Goal: Find specific page/section

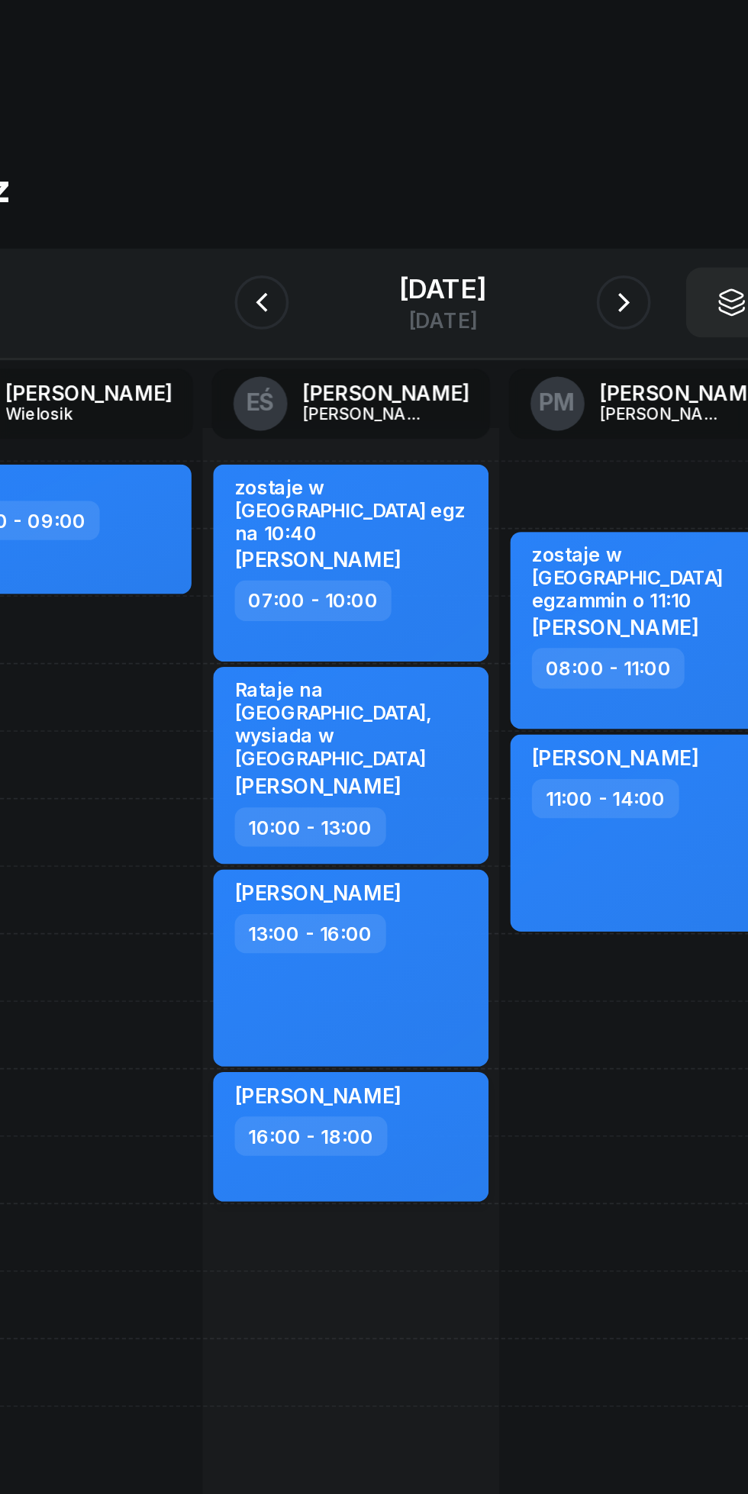
click at [350, 619] on span "[PERSON_NAME]" at bounding box center [303, 619] width 94 height 14
select select "16"
select select "18"
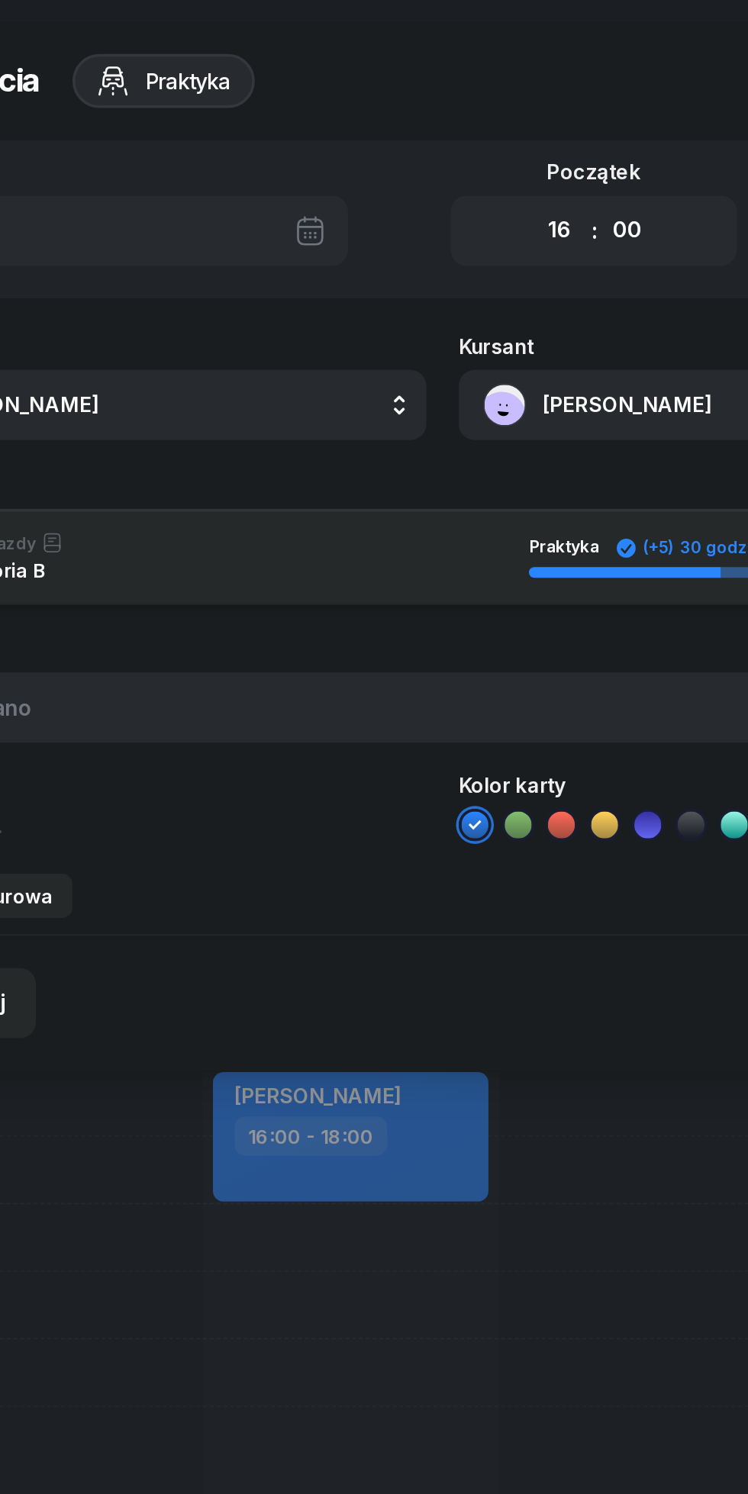
click at [476, 233] on button "[PERSON_NAME]" at bounding box center [547, 229] width 328 height 40
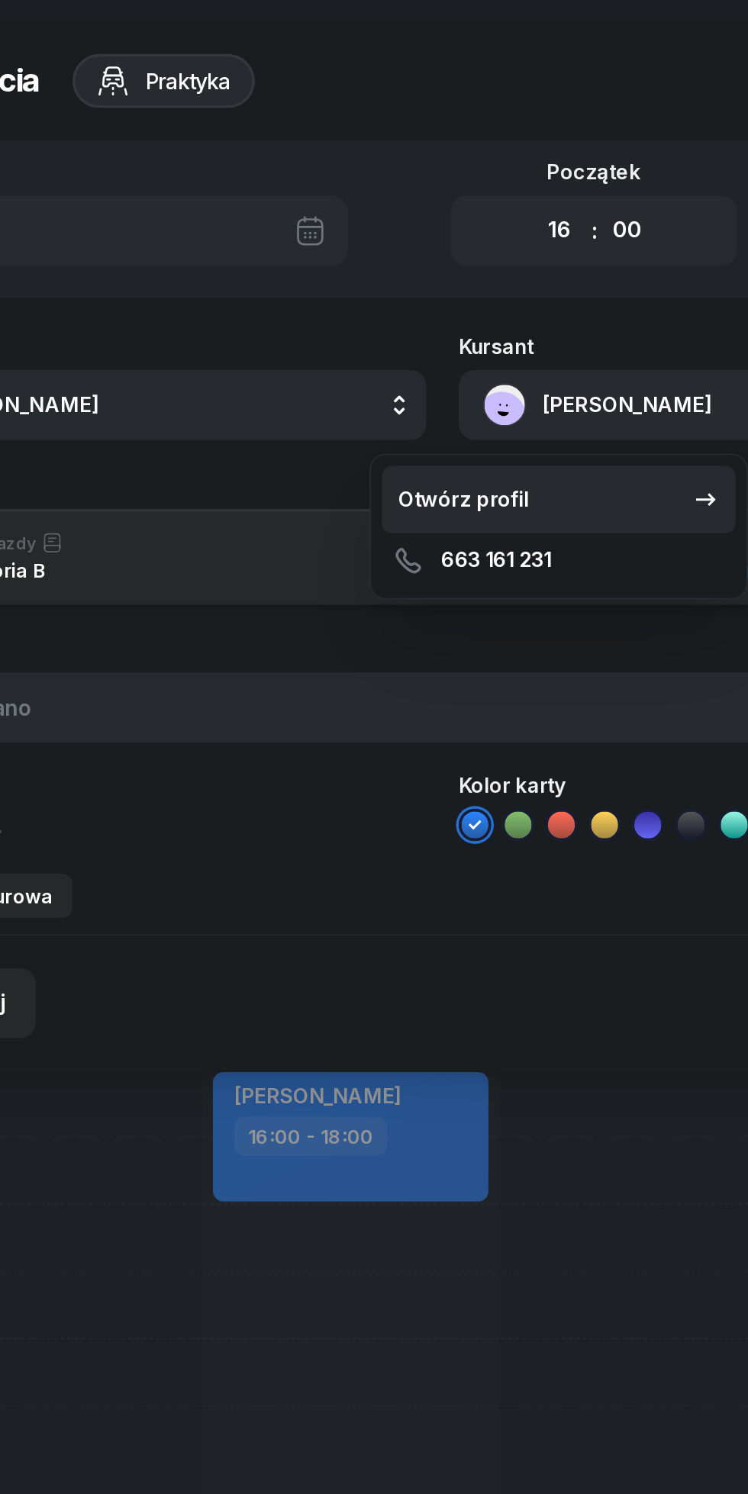
click at [411, 280] on div "Otwórz profil" at bounding box center [386, 282] width 74 height 20
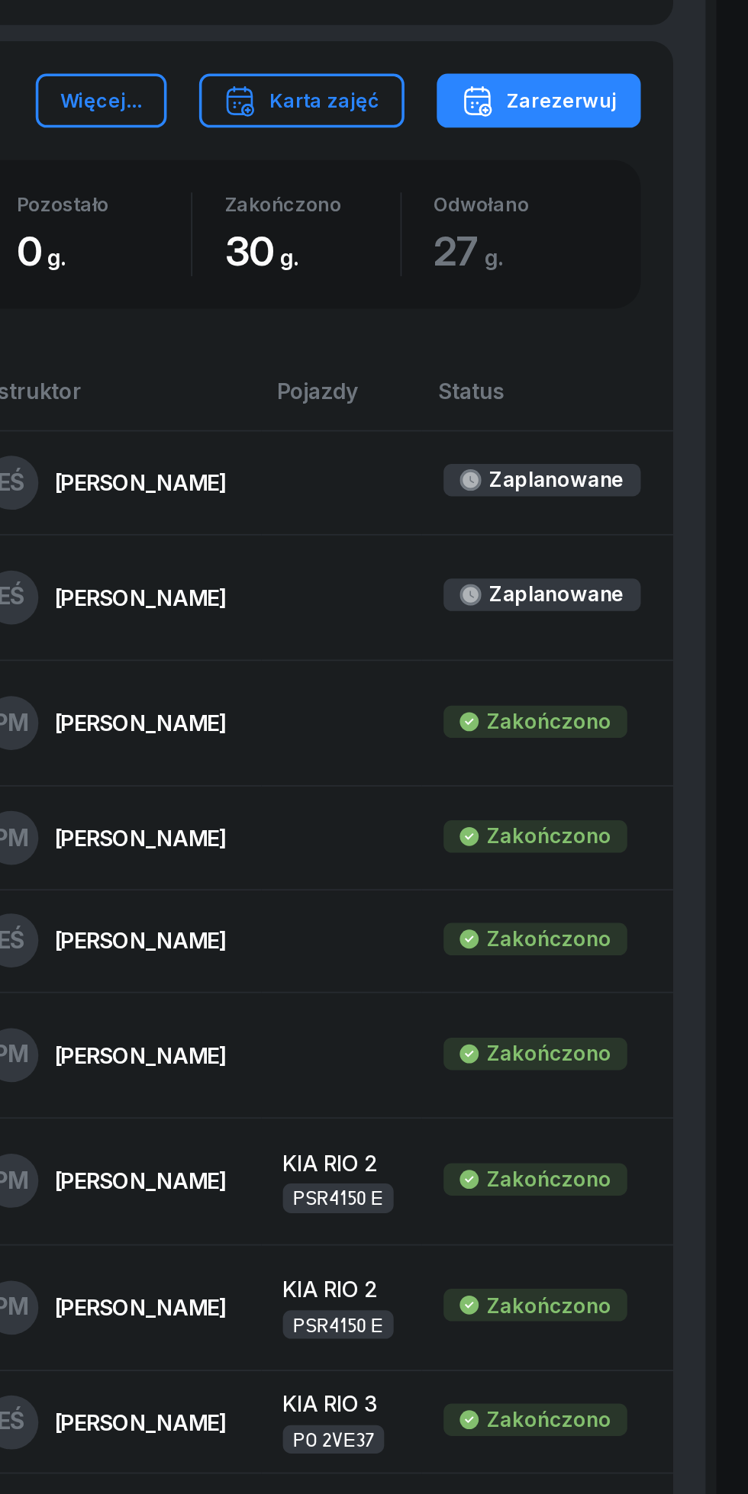
scroll to position [409, 0]
